Goal: Task Accomplishment & Management: Manage account settings

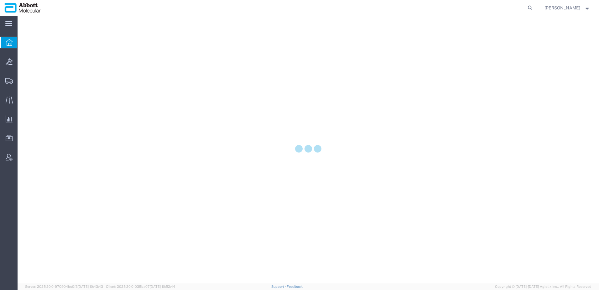
click at [587, 9] on strong "button" at bounding box center [588, 8] width 6 height 2
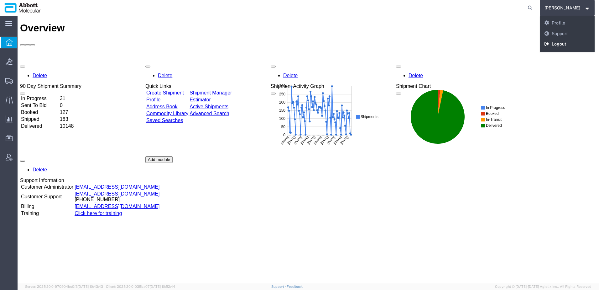
click at [561, 45] on link "Logout" at bounding box center [567, 44] width 55 height 11
